Goal: Task Accomplishment & Management: Use online tool/utility

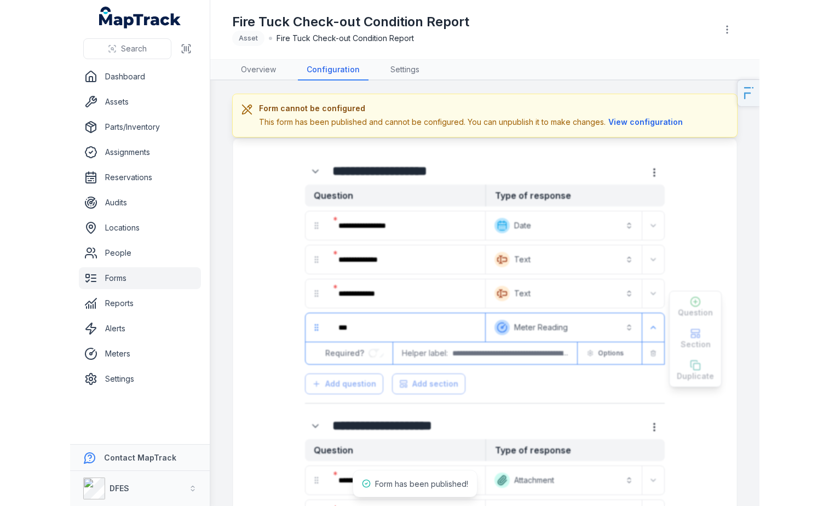
scroll to position [145, 0]
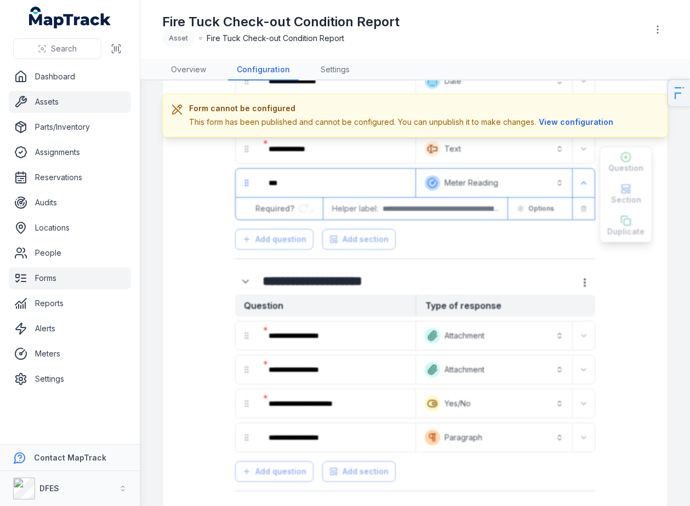
click at [61, 102] on link "Assets" at bounding box center [70, 102] width 122 height 22
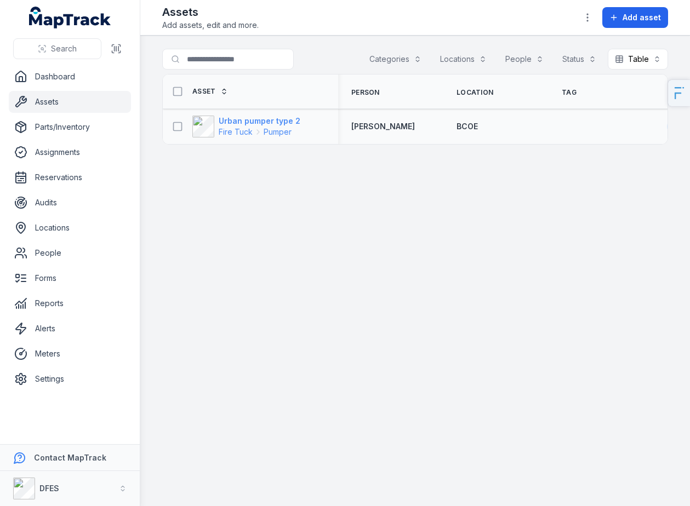
click at [238, 124] on strong "Urban pumper type 2" at bounding box center [260, 121] width 82 height 11
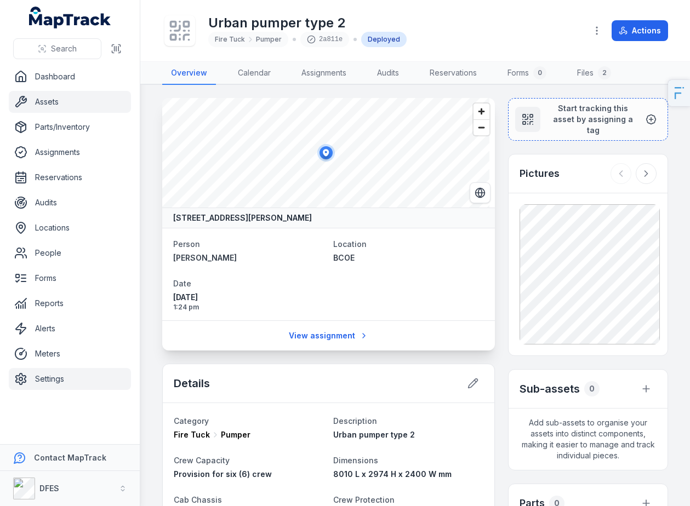
click at [73, 378] on link "Settings" at bounding box center [70, 379] width 122 height 22
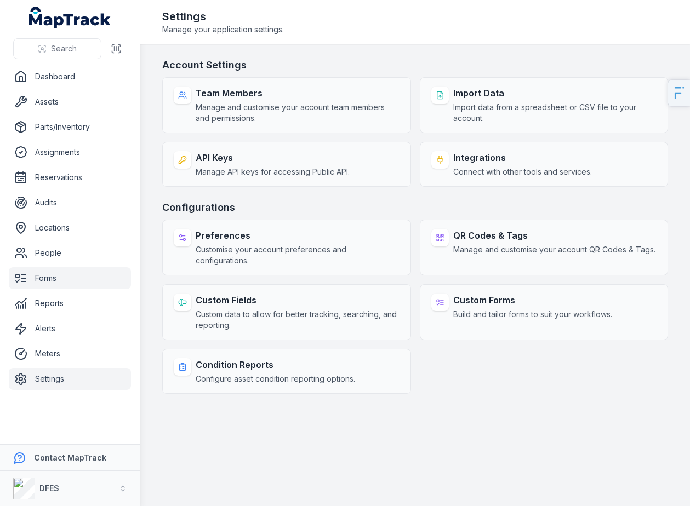
click at [80, 268] on link "Forms" at bounding box center [70, 278] width 122 height 22
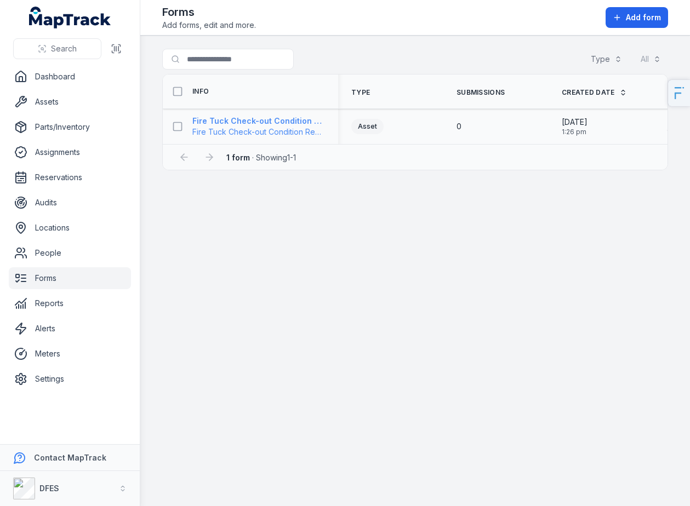
click at [265, 127] on span "Fire Tuck Check-out Condition Report" at bounding box center [258, 132] width 133 height 11
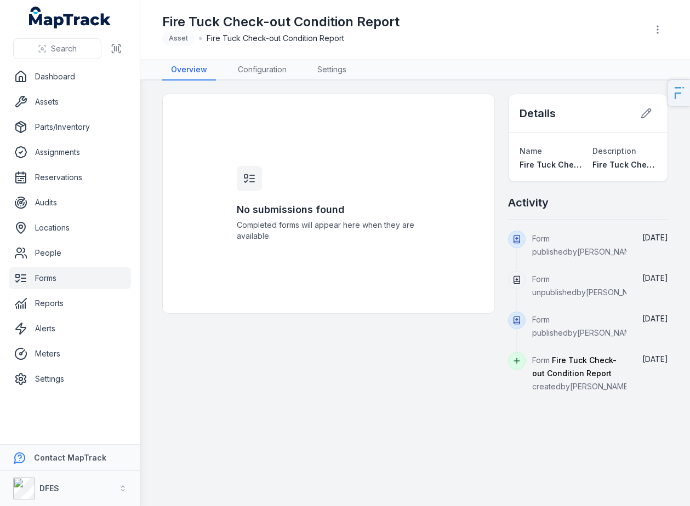
click at [337, 59] on header "Toggle Navigation Fire Tuck Check-out Condition Report Asset Fire Tuck Check-ou…" at bounding box center [414, 30] width 549 height 60
click at [334, 71] on link "Settings" at bounding box center [331, 70] width 47 height 21
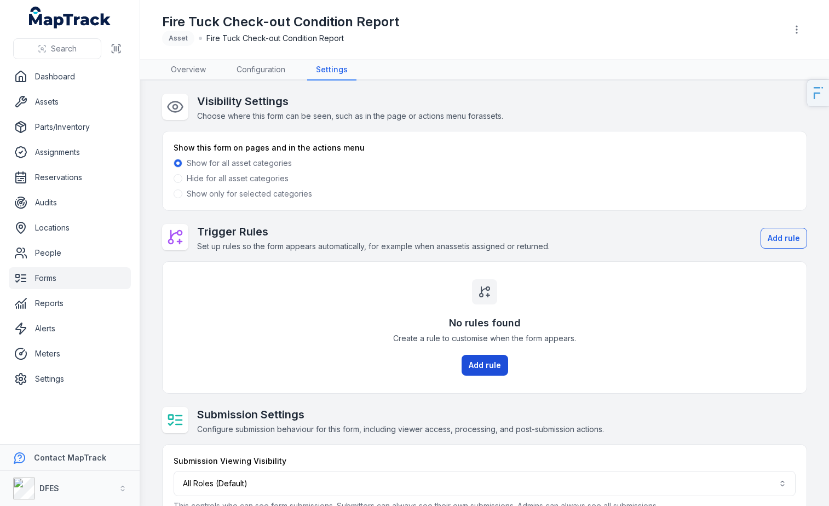
click at [490, 365] on button "Add rule" at bounding box center [485, 365] width 47 height 21
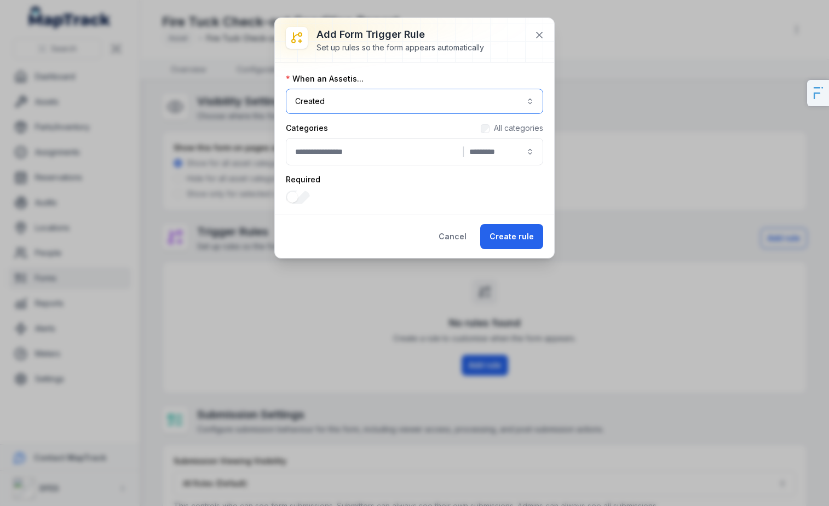
click at [371, 94] on button "Created ******" at bounding box center [414, 101] width 257 height 25
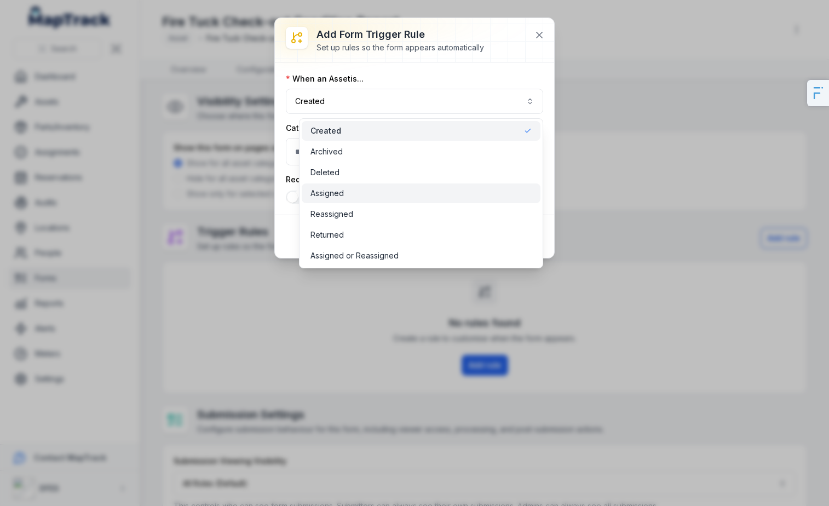
click at [350, 194] on div "Assigned" at bounding box center [422, 193] width 222 height 11
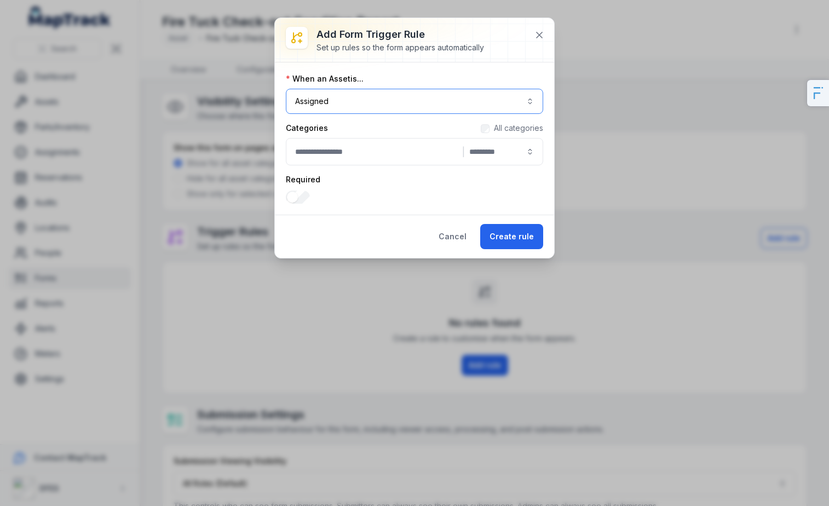
click at [388, 102] on button "Assigned ******" at bounding box center [414, 101] width 257 height 25
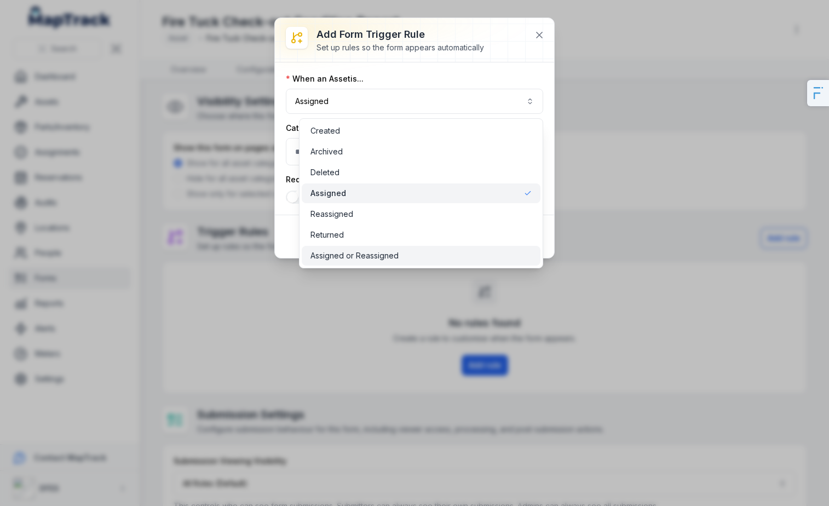
click at [346, 250] on span "Assigned or Reassigned" at bounding box center [355, 255] width 88 height 11
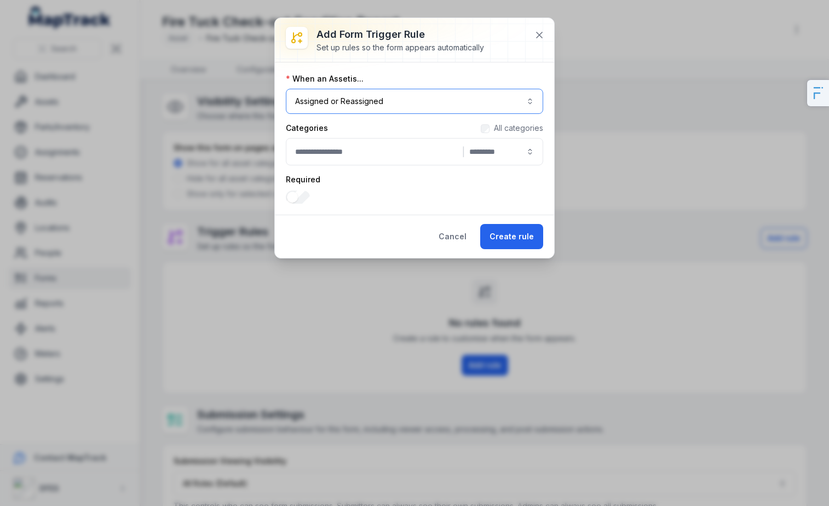
click at [350, 150] on div "|" at bounding box center [414, 151] width 257 height 27
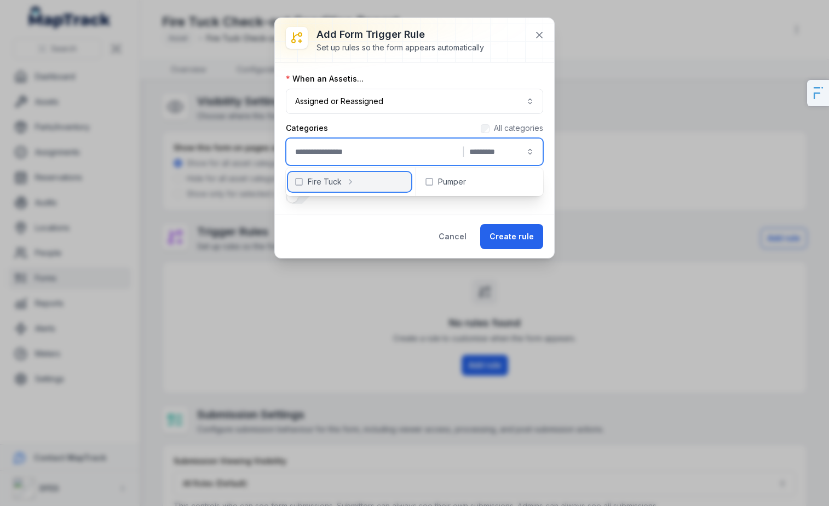
click at [353, 180] on icon at bounding box center [350, 181] width 9 height 9
type input "**********"
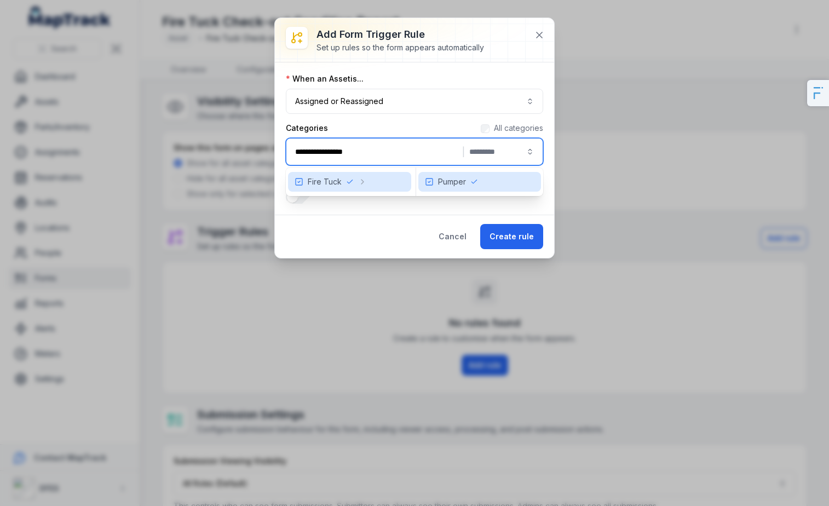
click at [510, 234] on button "Create rule" at bounding box center [511, 236] width 63 height 25
